Goal: Information Seeking & Learning: Learn about a topic

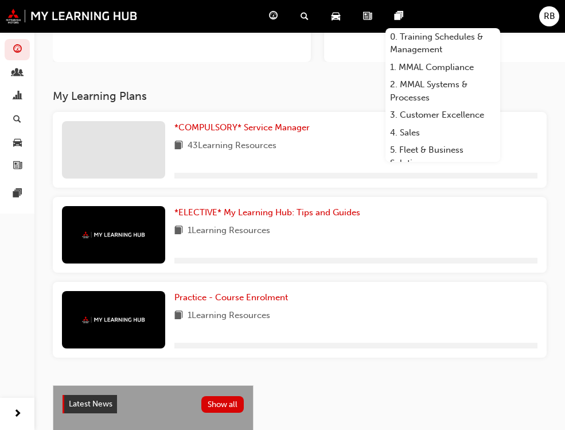
scroll to position [172, 0]
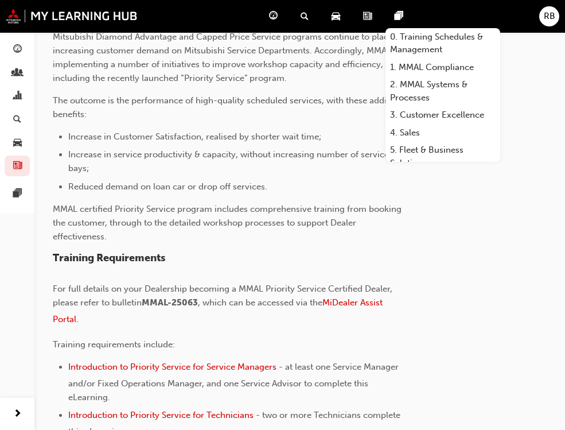
scroll to position [402, 0]
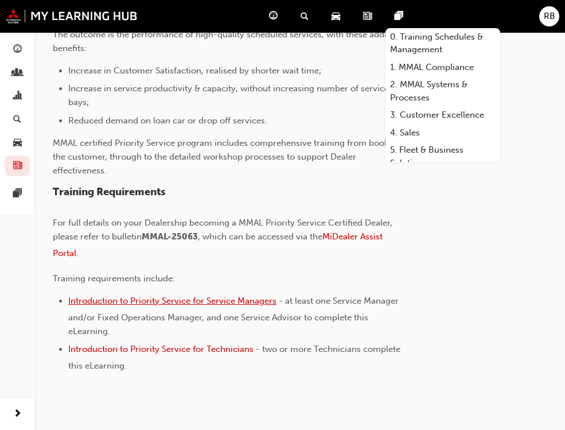
click at [219, 302] on span "Introduction to Priority Service for Service Managers" at bounding box center [172, 300] width 208 height 10
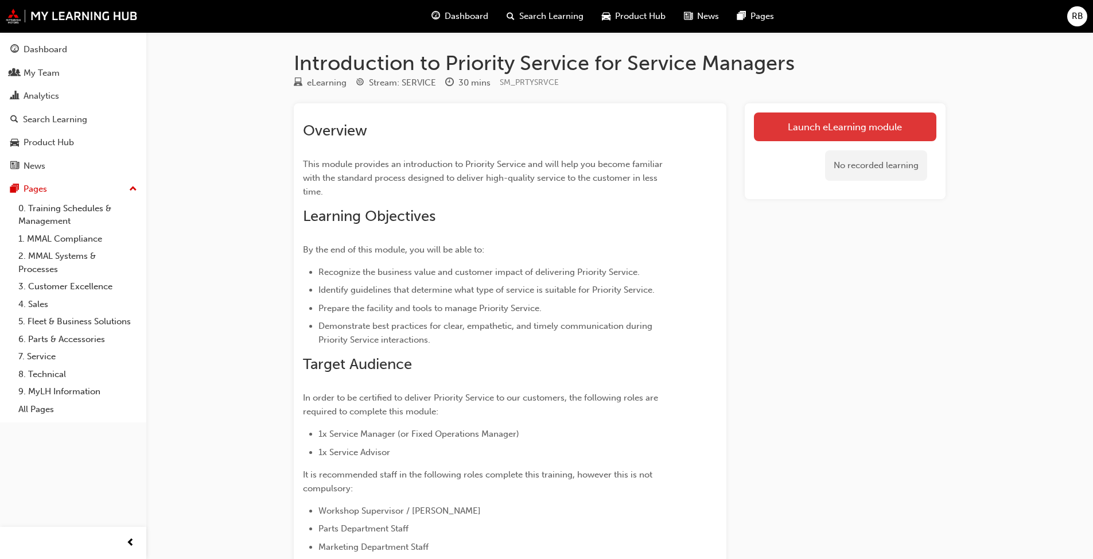
click at [573, 130] on link "Launch eLearning module" at bounding box center [845, 126] width 182 height 29
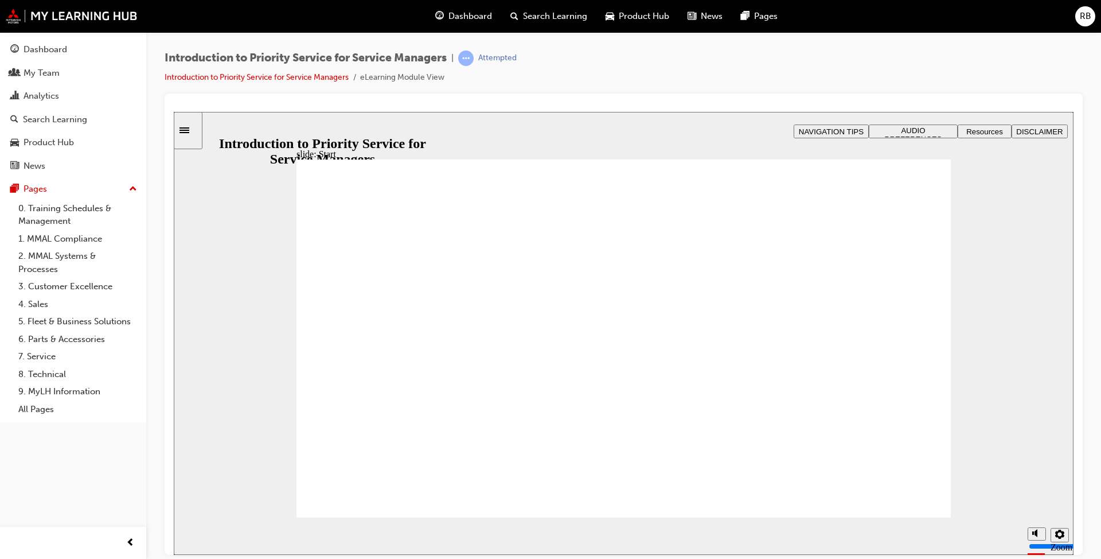
drag, startPoint x: 778, startPoint y: 316, endPoint x: 787, endPoint y: 317, distance: 9.2
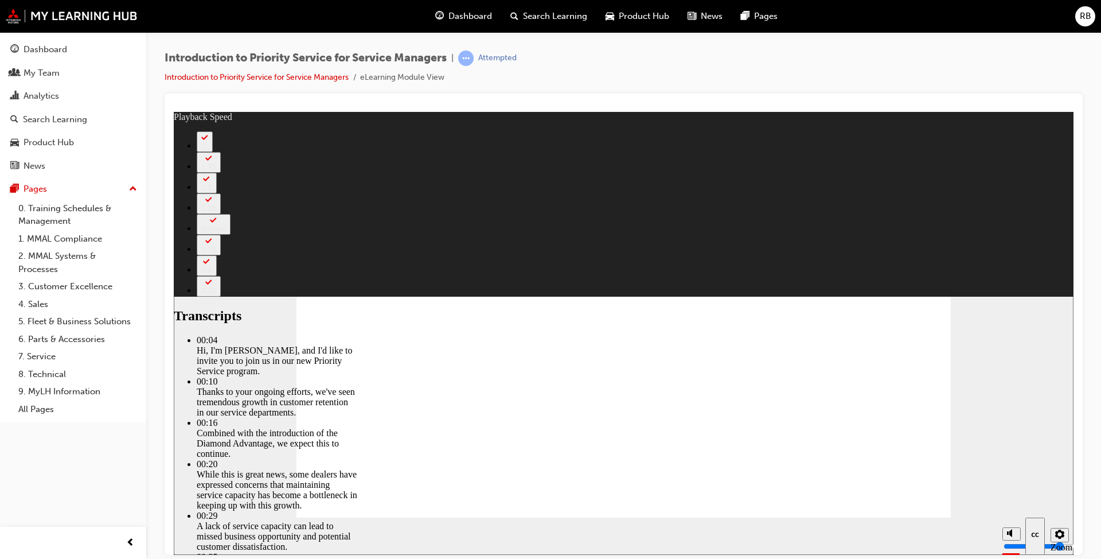
type input "127"
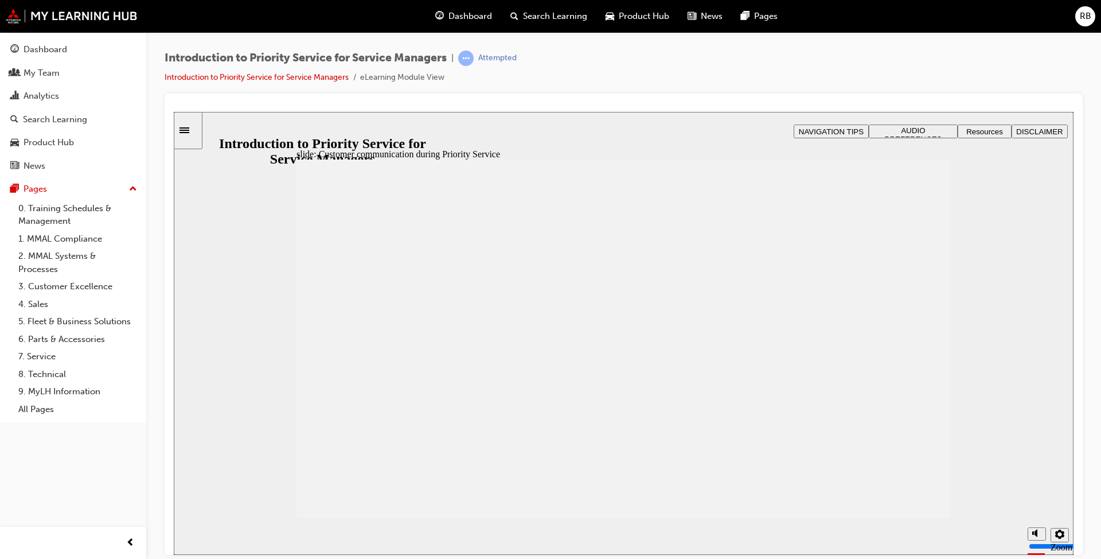
drag, startPoint x: 335, startPoint y: 380, endPoint x: 385, endPoint y: 381, distance: 49.9
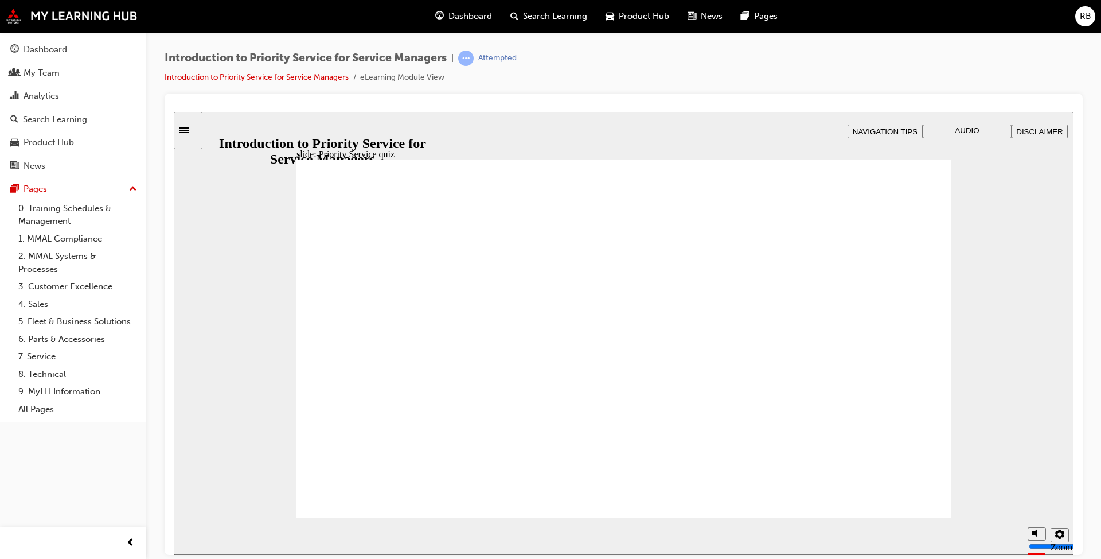
radio input "true"
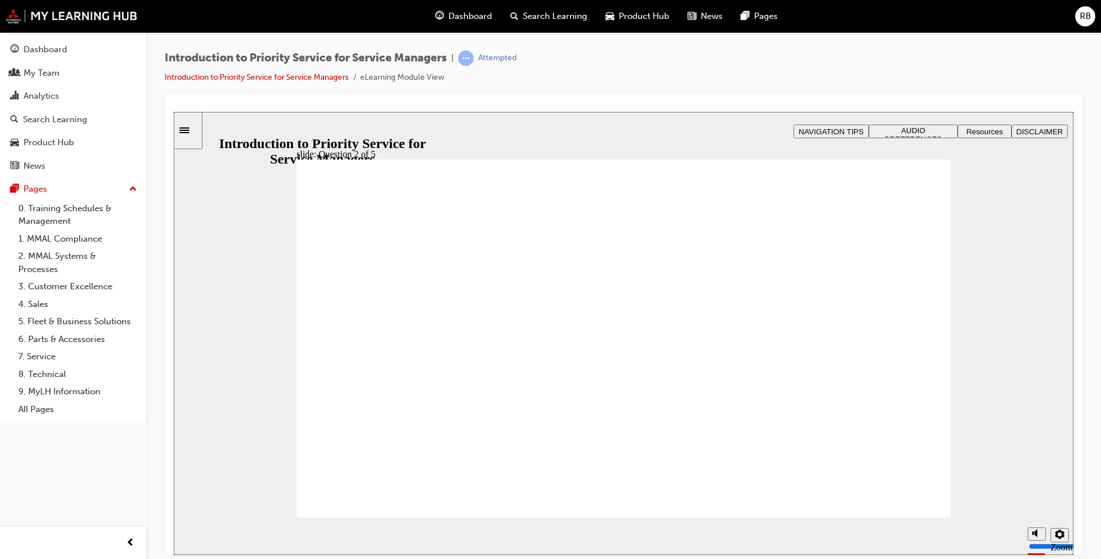
drag, startPoint x: 882, startPoint y: 431, endPoint x: 762, endPoint y: 353, distance: 142.2
drag, startPoint x: 738, startPoint y: 427, endPoint x: 879, endPoint y: 344, distance: 163.8
drag, startPoint x: 527, startPoint y: 437, endPoint x: 398, endPoint y: 353, distance: 153.4
drag, startPoint x: 630, startPoint y: 422, endPoint x: 494, endPoint y: 351, distance: 153.2
drag, startPoint x: 375, startPoint y: 408, endPoint x: 636, endPoint y: 335, distance: 271.0
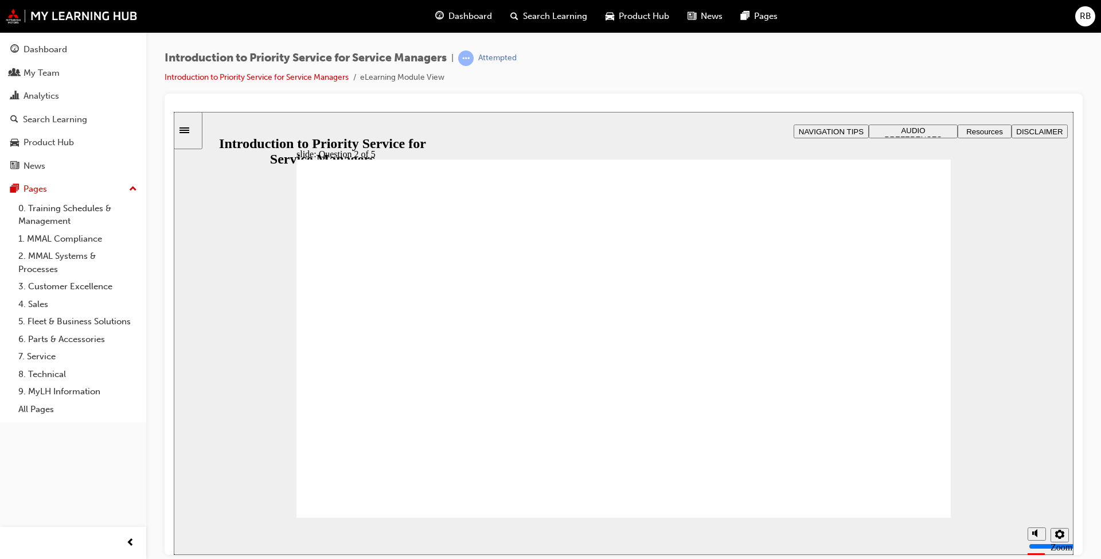
checkbox input "true"
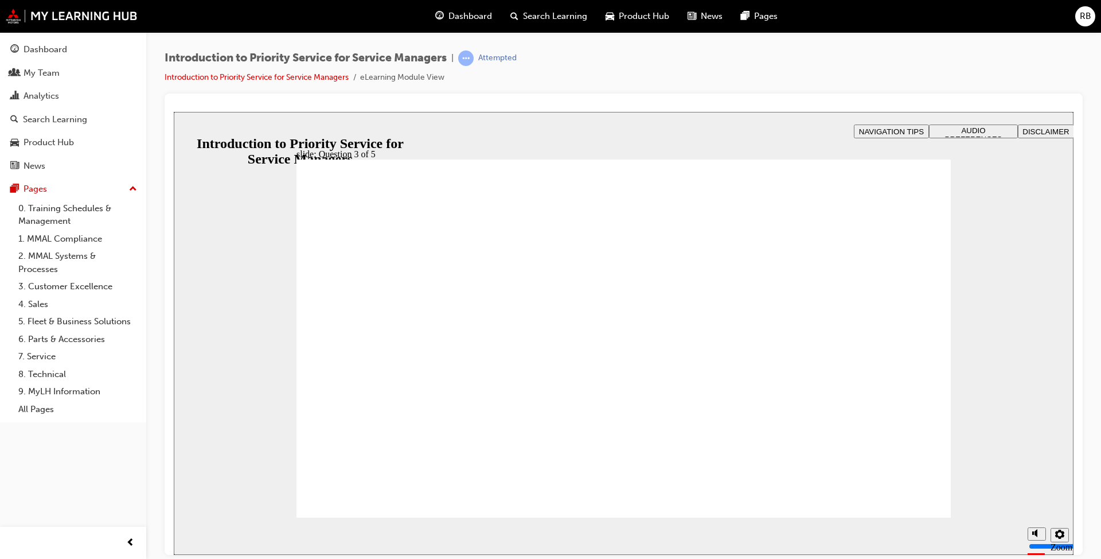
checkbox input "true"
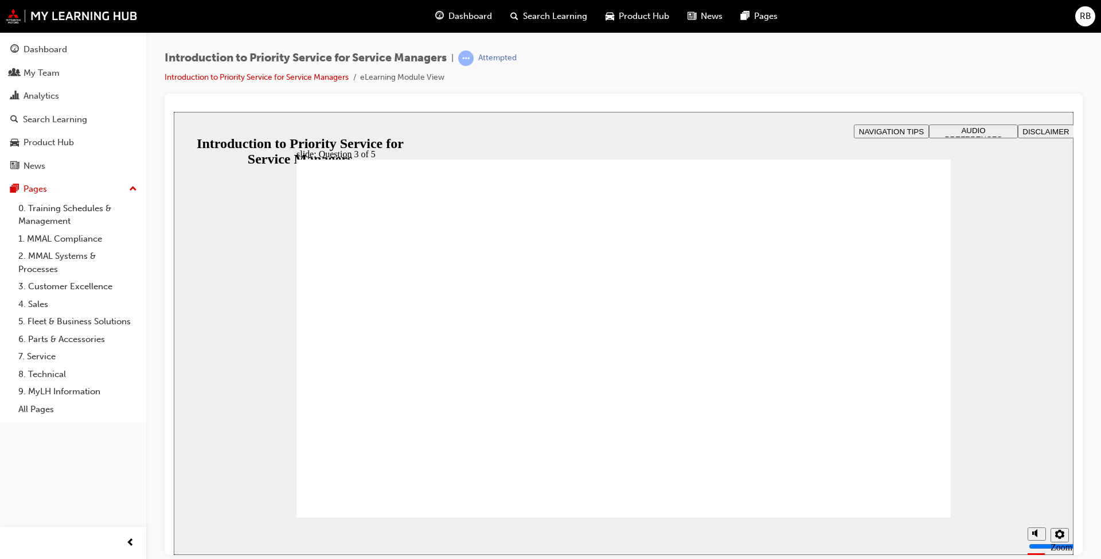
radio input "true"
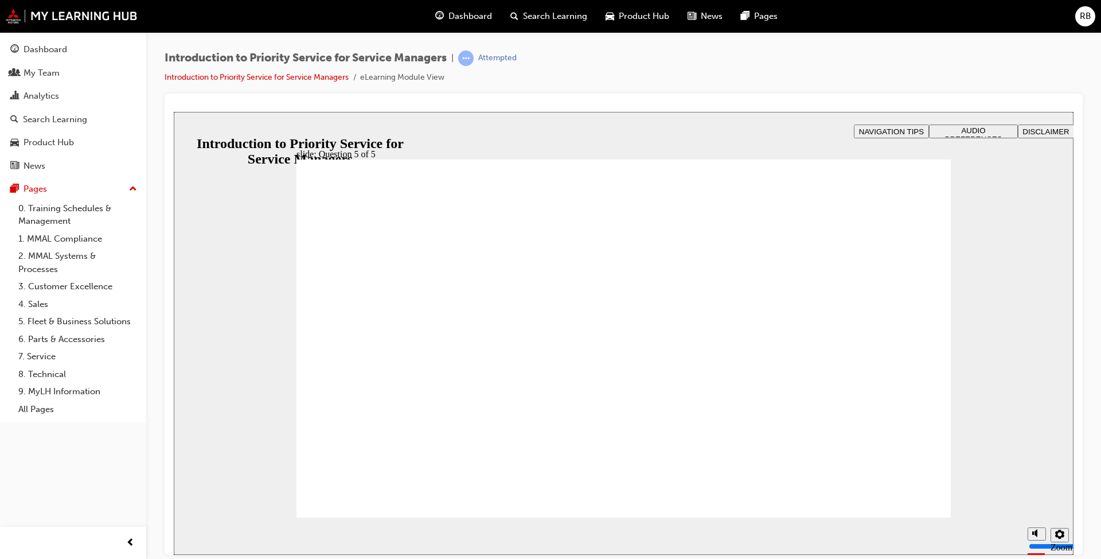
radio input "false"
radio input "true"
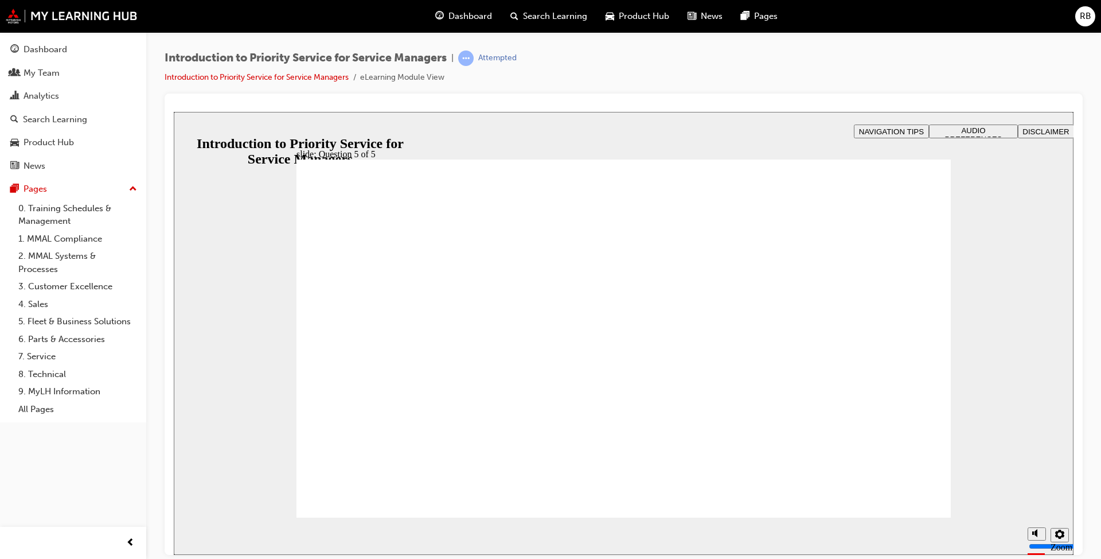
radio input "true"
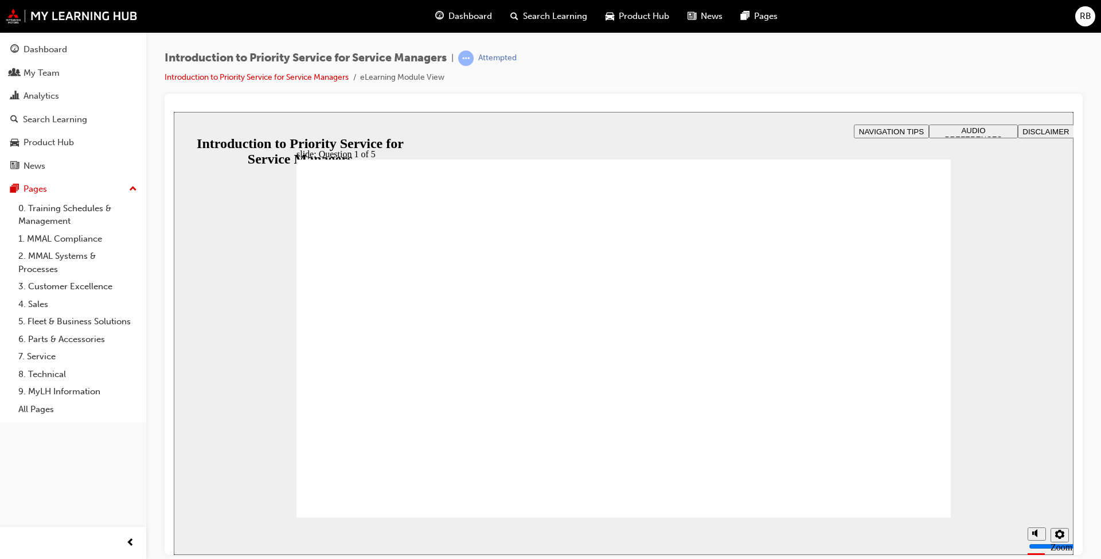
drag, startPoint x: 532, startPoint y: 435, endPoint x: 407, endPoint y: 380, distance: 136.4
drag, startPoint x: 380, startPoint y: 431, endPoint x: 644, endPoint y: 364, distance: 272.4
drag, startPoint x: 870, startPoint y: 442, endPoint x: 712, endPoint y: 364, distance: 176.7
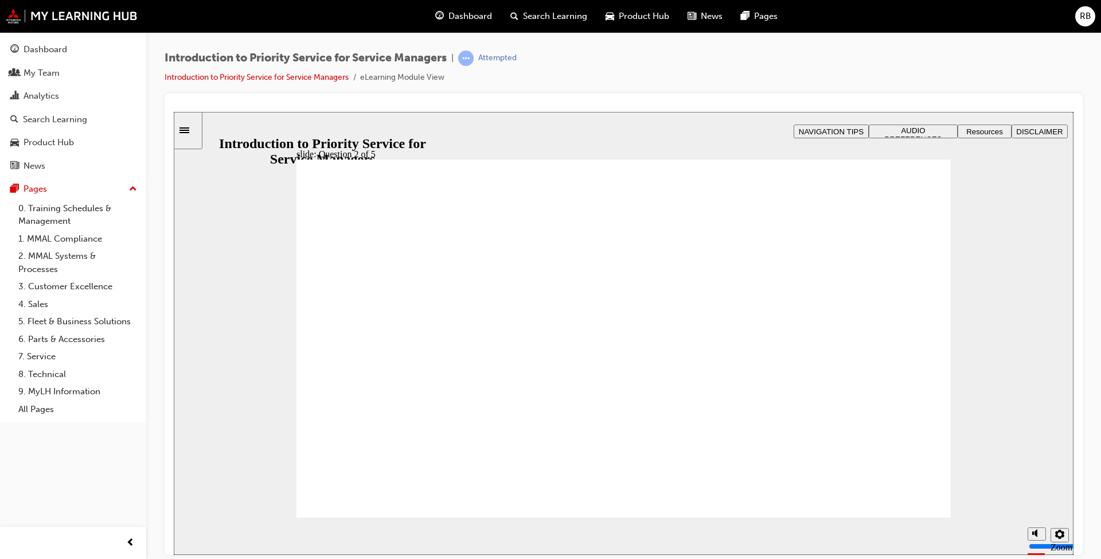
drag, startPoint x: 751, startPoint y: 426, endPoint x: 831, endPoint y: 368, distance: 98.4
drag, startPoint x: 661, startPoint y: 418, endPoint x: 566, endPoint y: 342, distance: 122.0
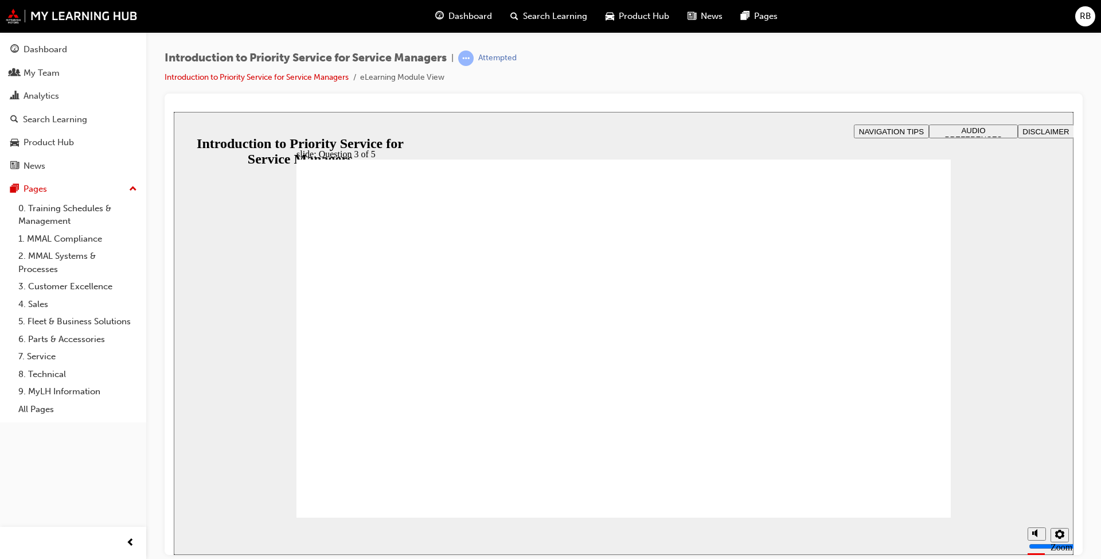
checkbox input "true"
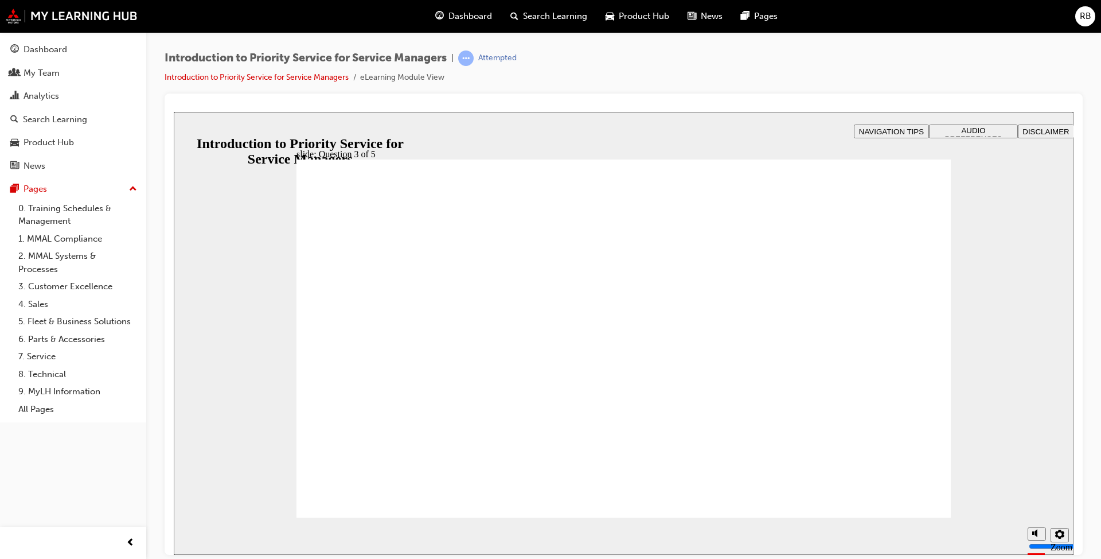
drag, startPoint x: 333, startPoint y: 396, endPoint x: 332, endPoint y: 425, distance: 28.7
checkbox input "true"
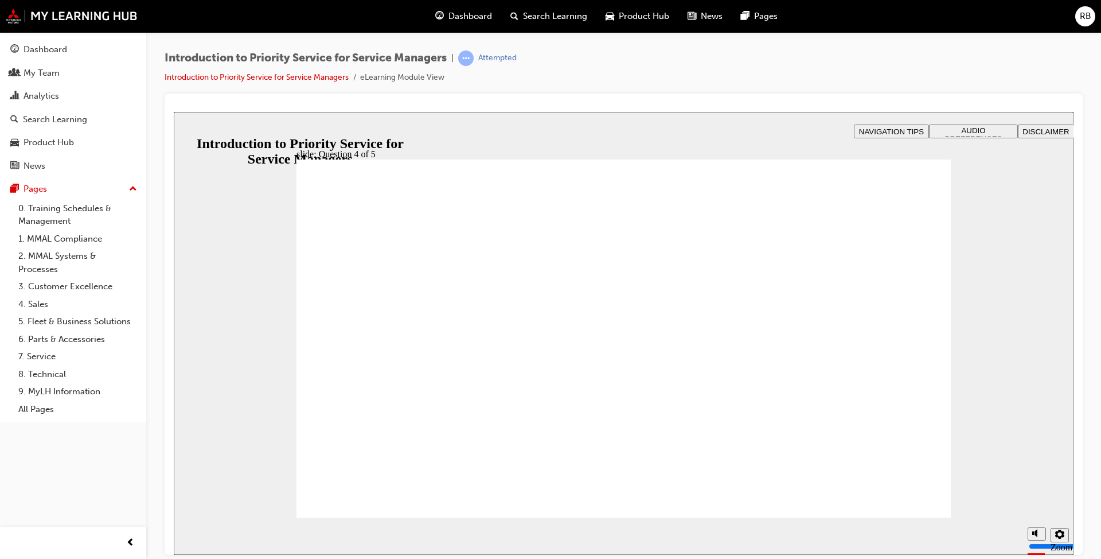
radio input "true"
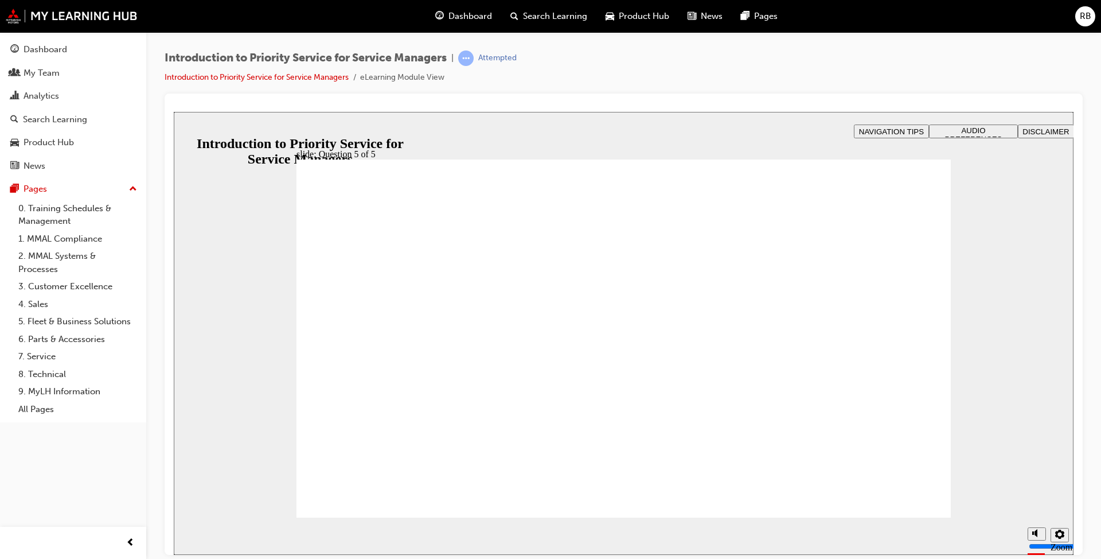
drag, startPoint x: 640, startPoint y: 412, endPoint x: 641, endPoint y: 418, distance: 6.3
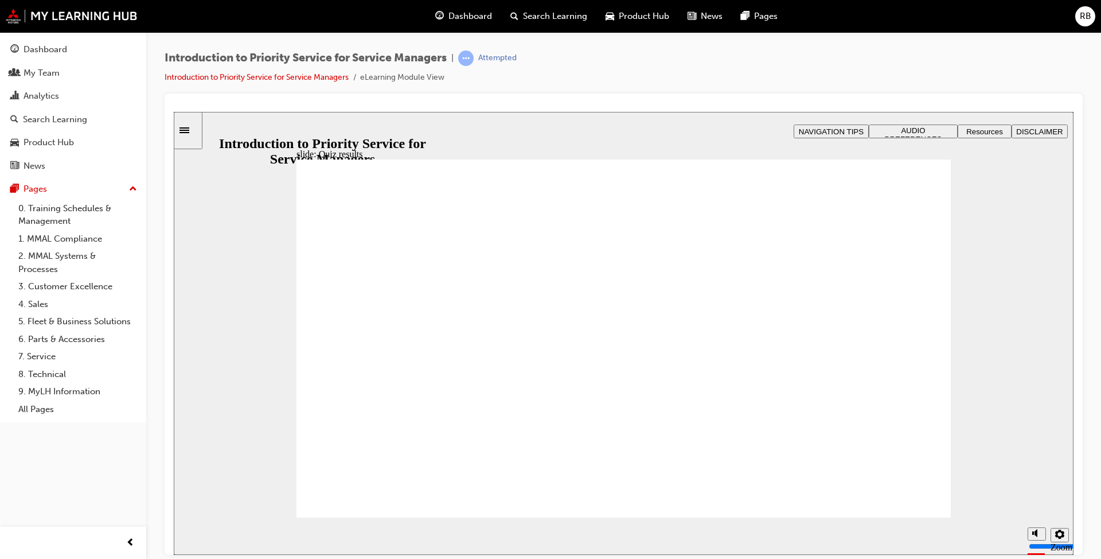
radio input "true"
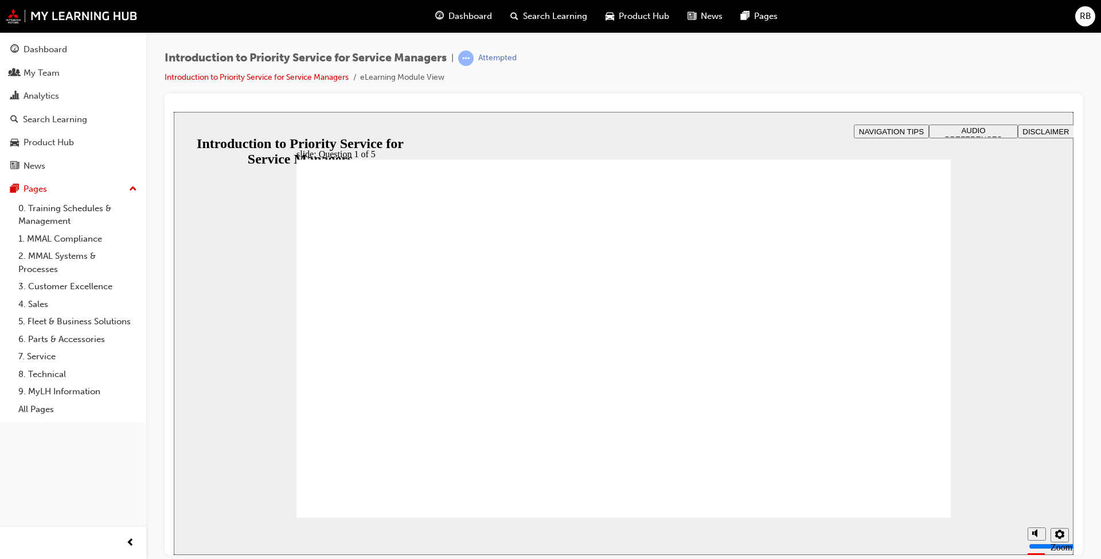
drag, startPoint x: 500, startPoint y: 407, endPoint x: 374, endPoint y: 328, distance: 149.3
drag, startPoint x: 369, startPoint y: 421, endPoint x: 612, endPoint y: 347, distance: 254.2
drag, startPoint x: 569, startPoint y: 408, endPoint x: 510, endPoint y: 353, distance: 80.4
drag, startPoint x: 787, startPoint y: 424, endPoint x: 897, endPoint y: 346, distance: 134.2
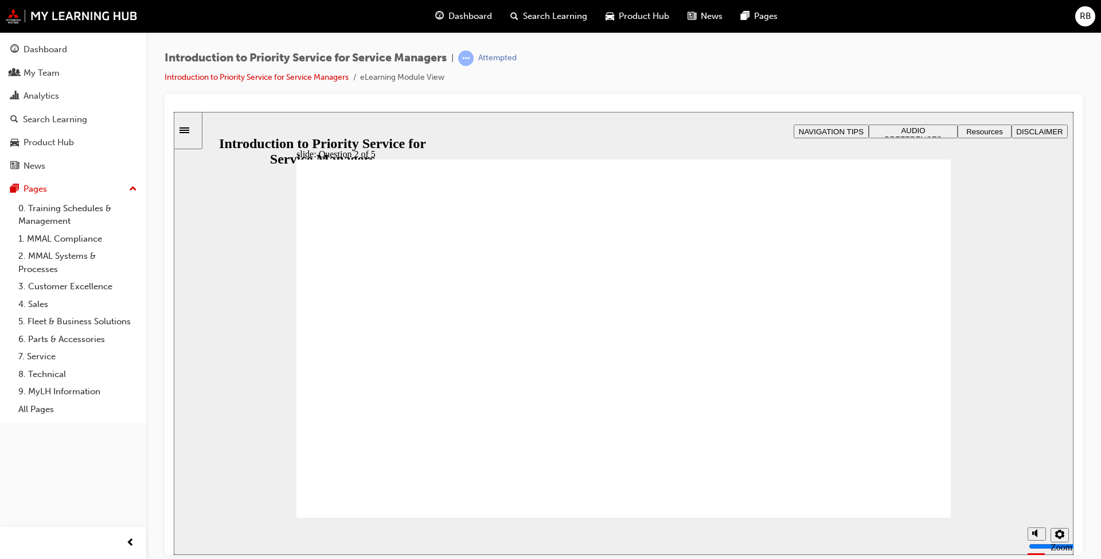
drag, startPoint x: 814, startPoint y: 386, endPoint x: 774, endPoint y: 342, distance: 59.7
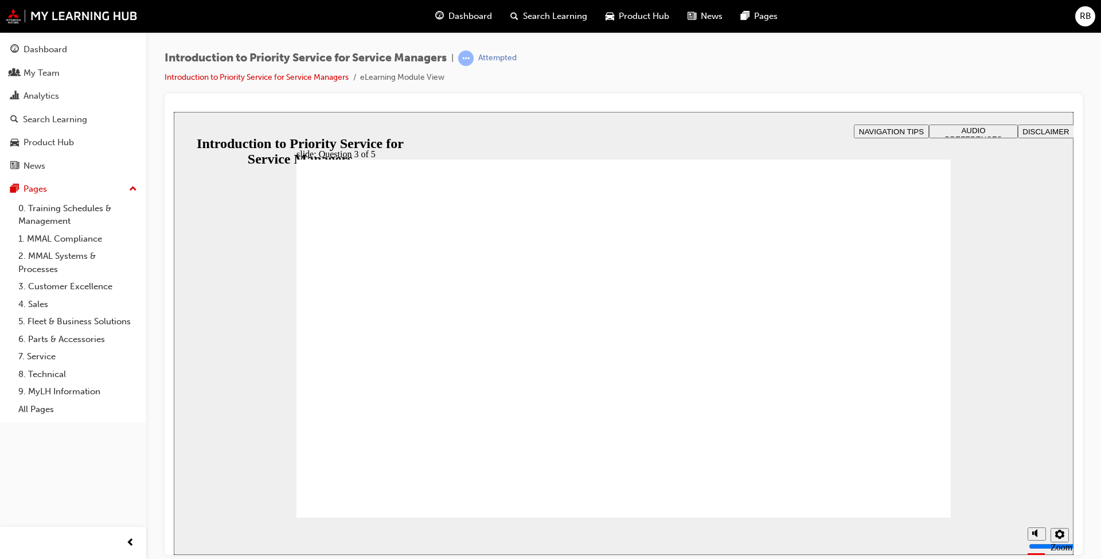
checkbox input "true"
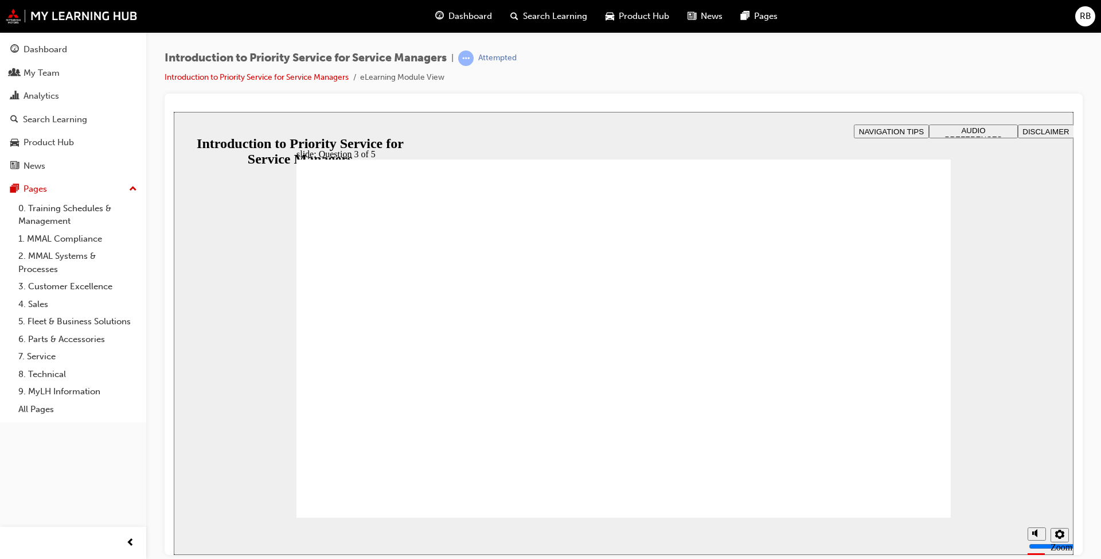
radio input "true"
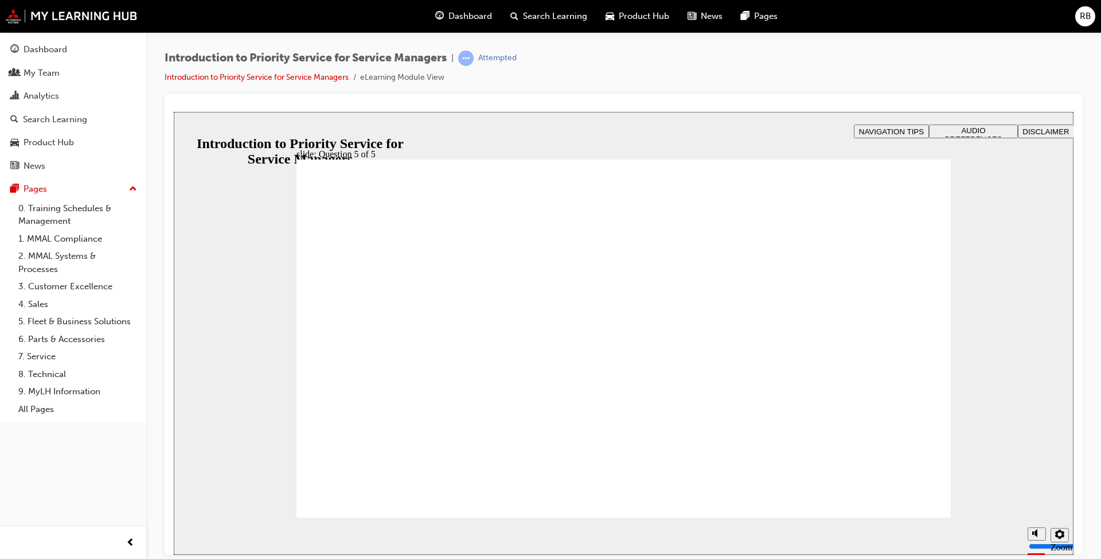
click at [78, 47] on div "Dashboard" at bounding box center [73, 49] width 126 height 14
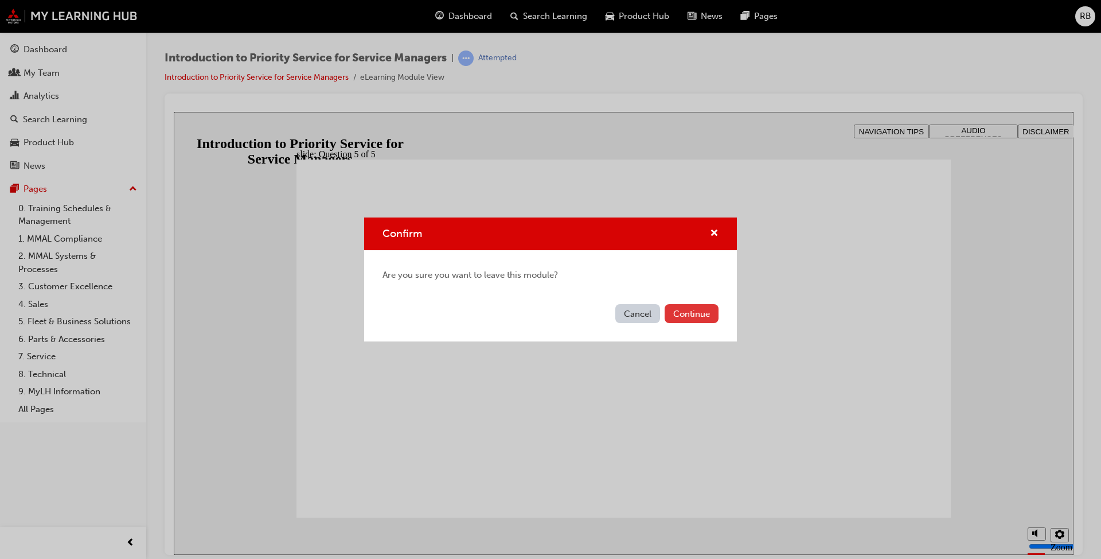
click at [573, 317] on button "Continue" at bounding box center [692, 313] width 54 height 19
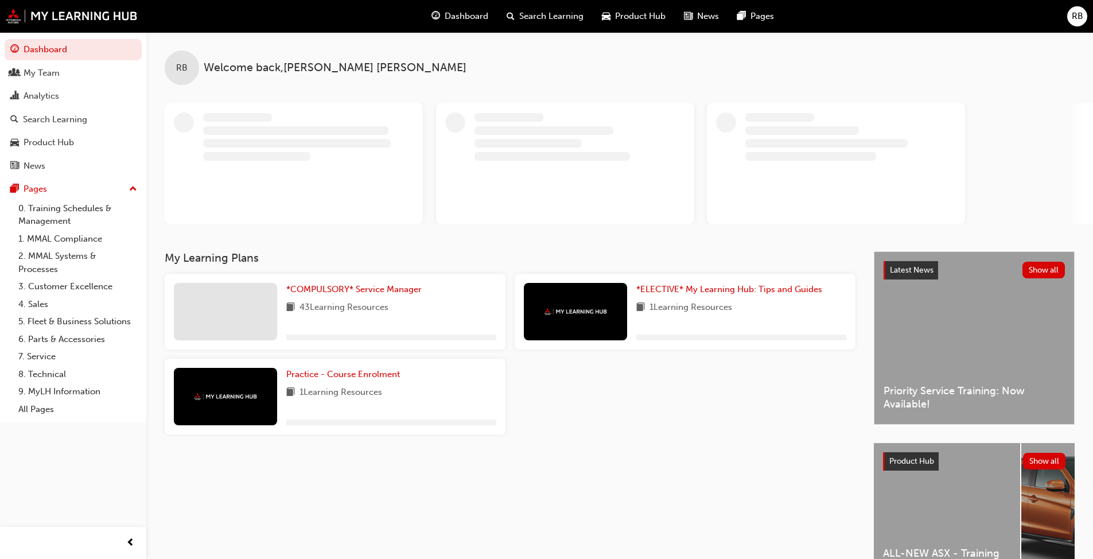
click at [573, 305] on div "Latest News Show all Priority Service Training: Now Available!" at bounding box center [974, 338] width 200 height 172
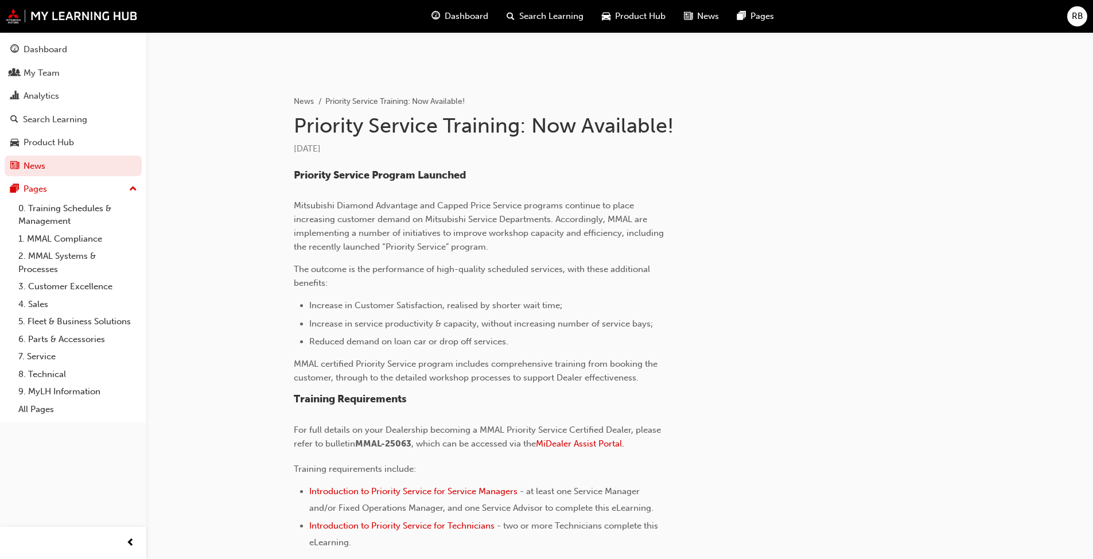
scroll to position [268, 0]
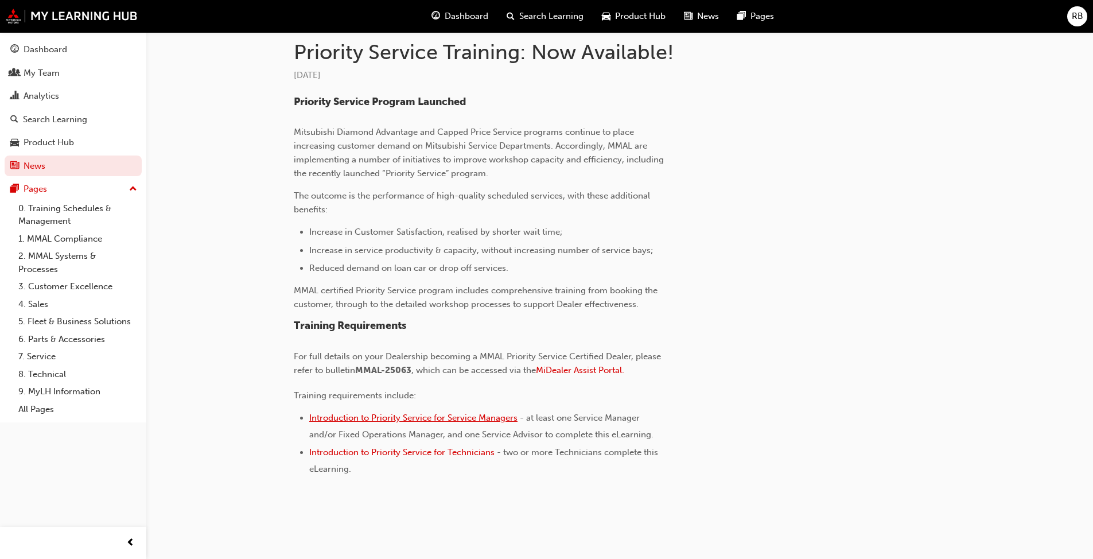
click at [426, 416] on span "Introduction to Priority Service for Service Managers" at bounding box center [413, 417] width 208 height 10
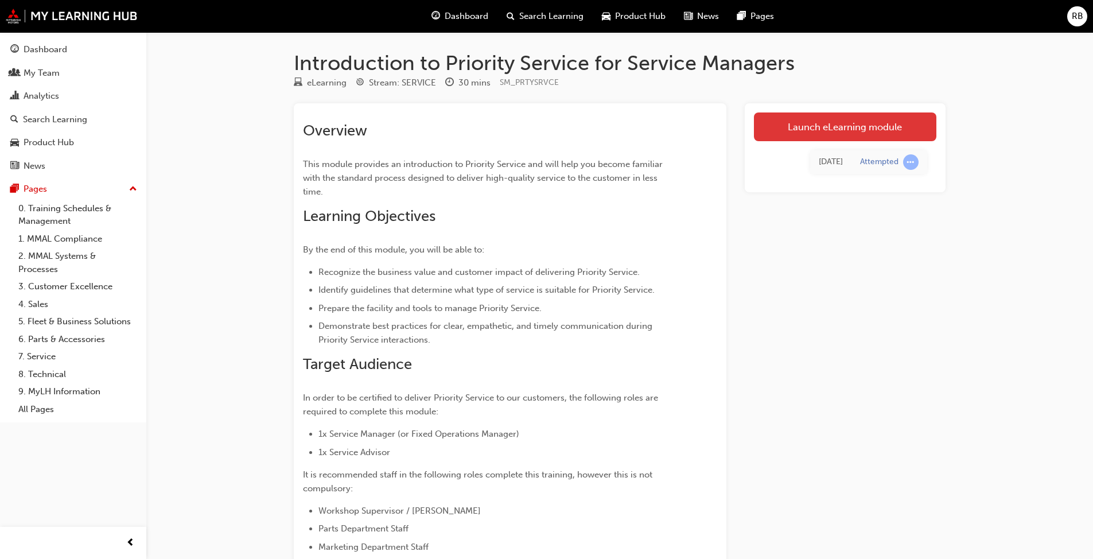
click at [859, 123] on link "Launch eLearning module" at bounding box center [845, 126] width 182 height 29
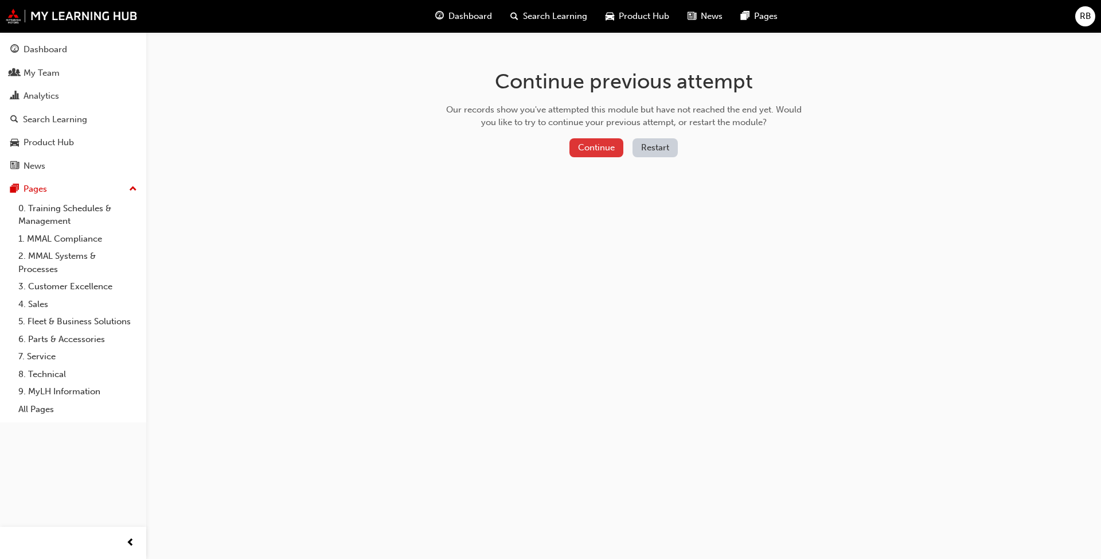
click at [610, 139] on button "Continue" at bounding box center [597, 147] width 54 height 19
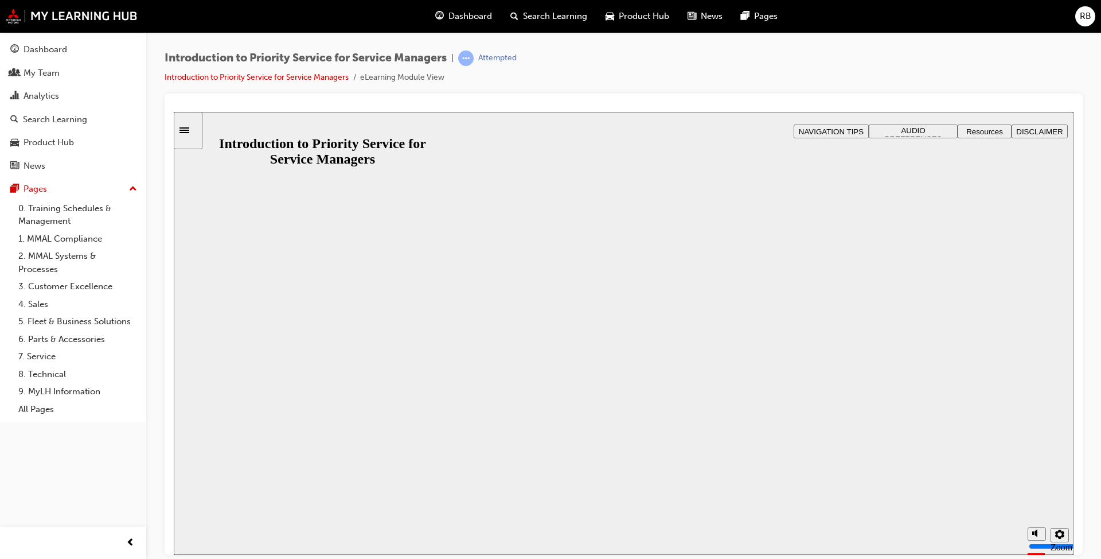
click at [217, 558] on button "Resume" at bounding box center [196, 568] width 44 height 14
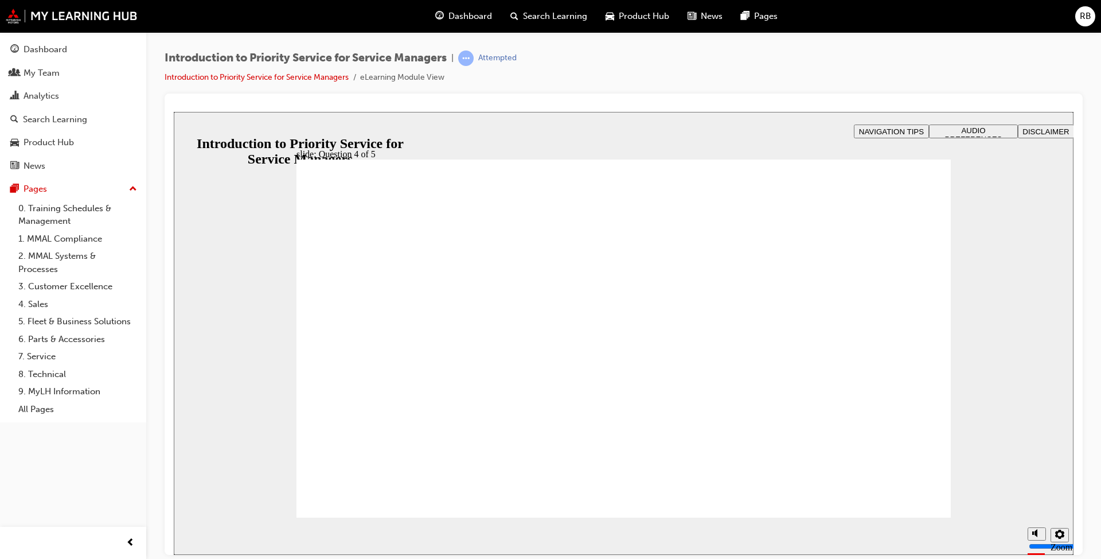
radio input "true"
drag, startPoint x: 676, startPoint y: 435, endPoint x: 653, endPoint y: 434, distance: 23.5
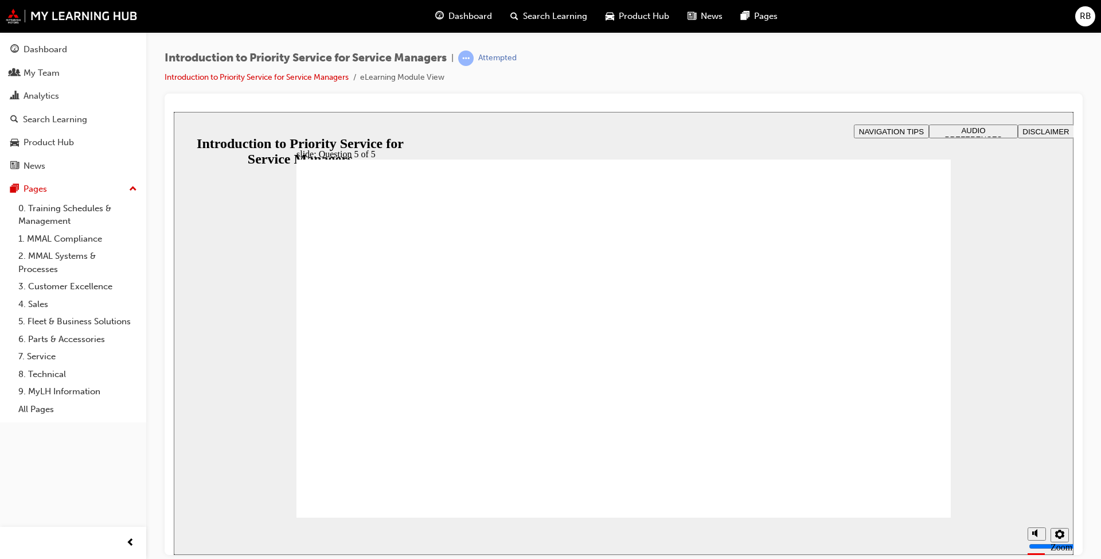
radio input "false"
radio input "true"
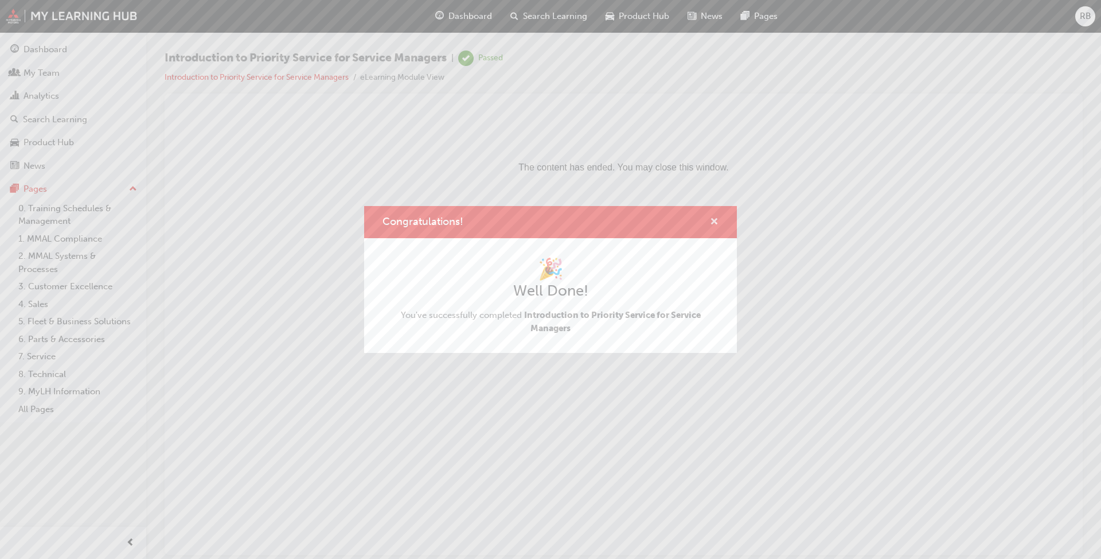
click at [714, 220] on span "cross-icon" at bounding box center [714, 222] width 9 height 10
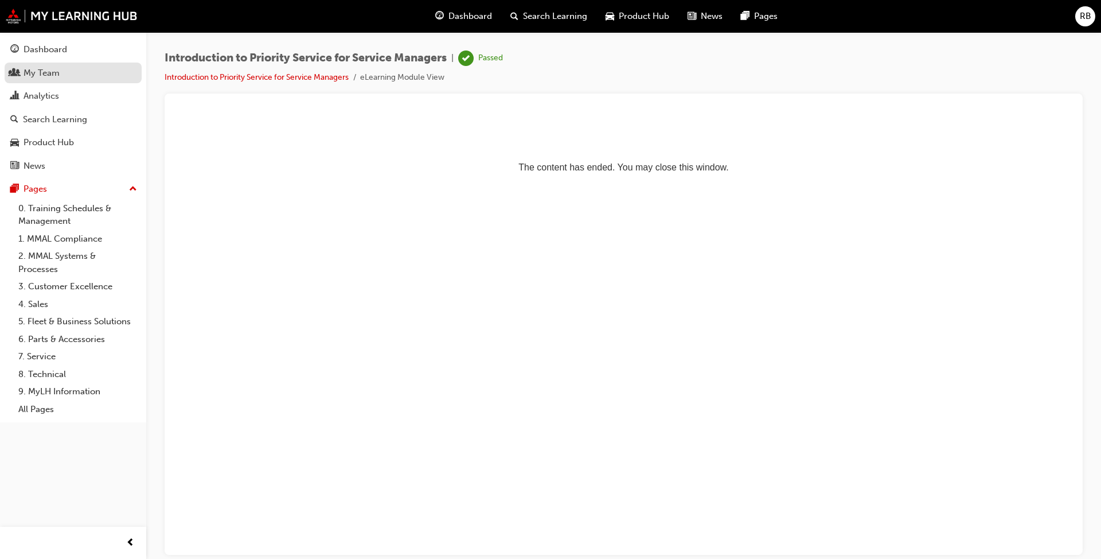
click at [59, 76] on div "My Team" at bounding box center [42, 73] width 36 height 13
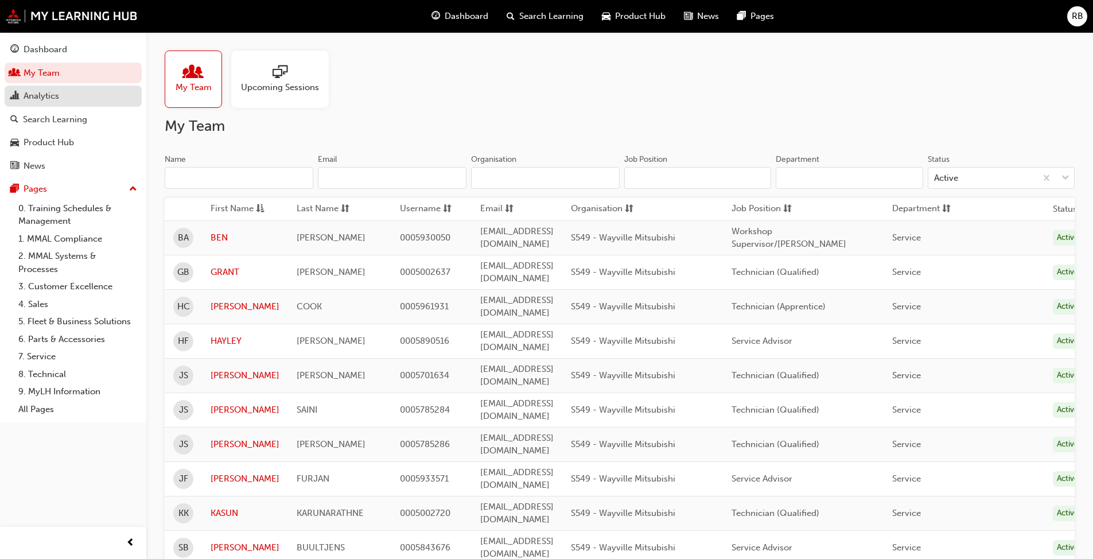
click at [60, 95] on div "Analytics" at bounding box center [73, 96] width 126 height 14
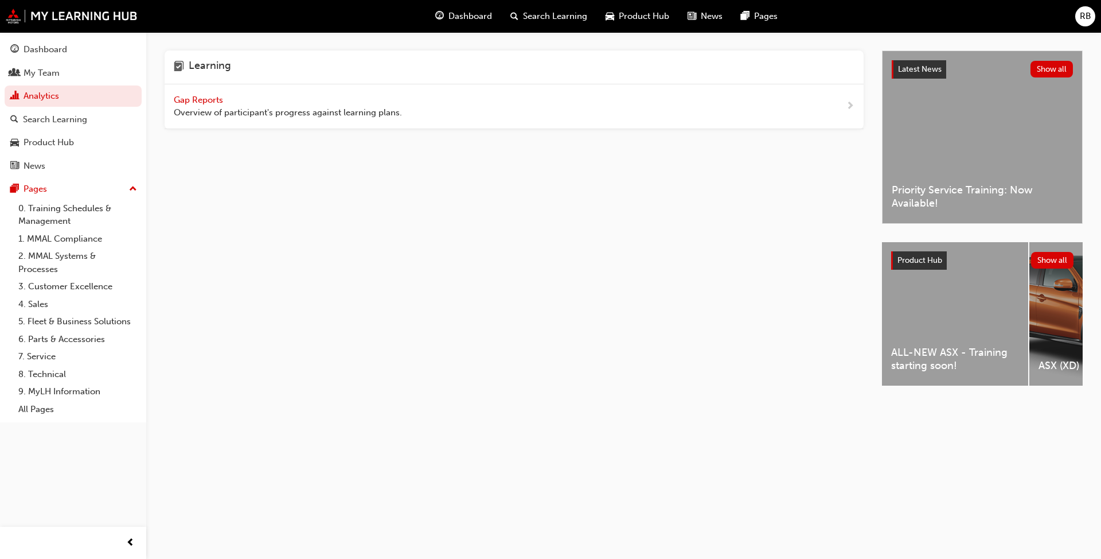
click at [308, 121] on div "Gap Reports Overview of participant's progress against learning plans." at bounding box center [514, 106] width 699 height 45
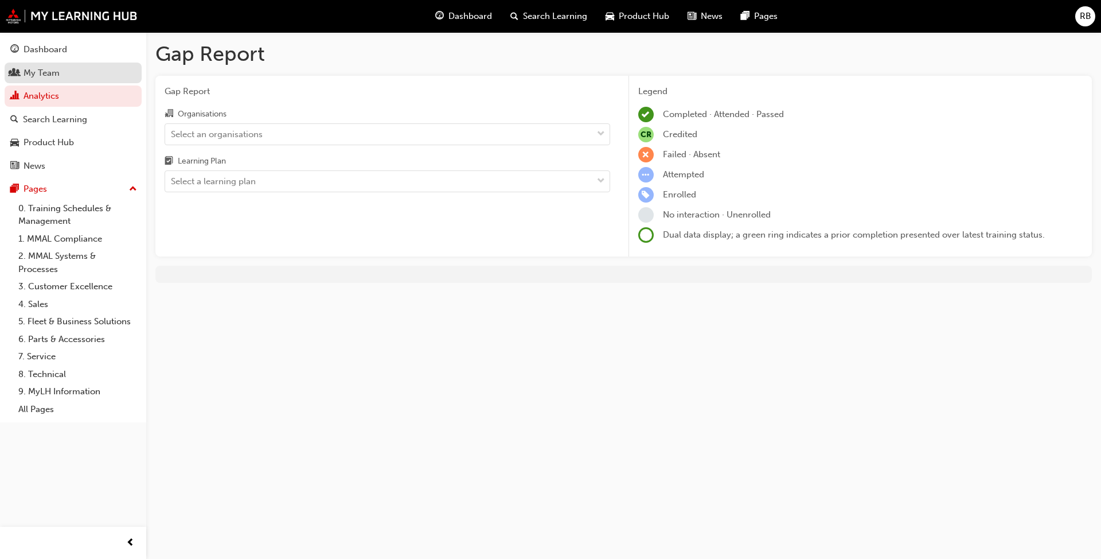
click at [89, 75] on div "My Team" at bounding box center [73, 73] width 126 height 14
